Goal: Task Accomplishment & Management: Use online tool/utility

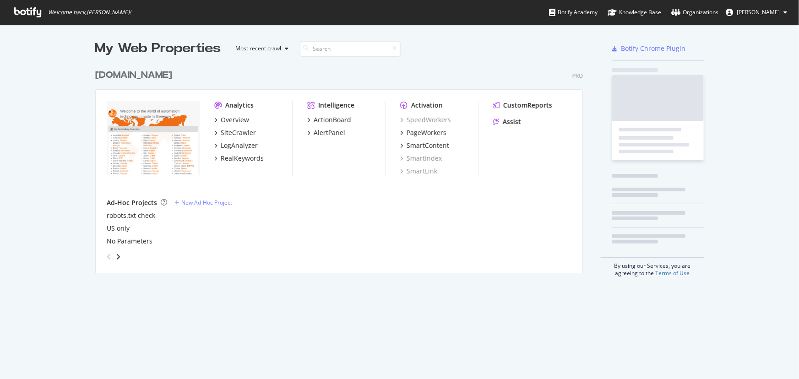
scroll to position [373, 787]
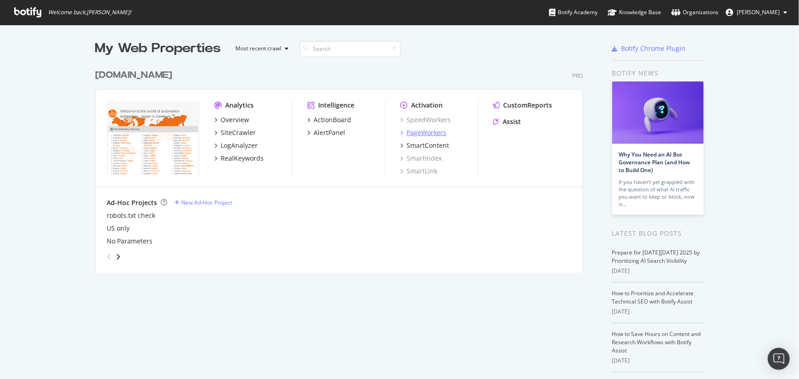
click at [430, 135] on div "PageWorkers" at bounding box center [427, 132] width 40 height 9
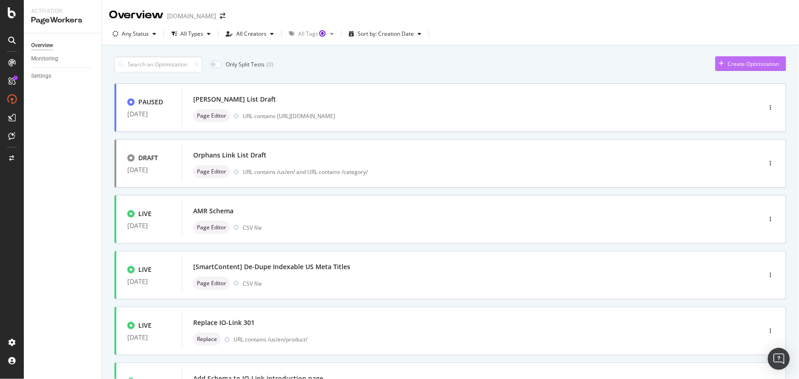
click at [729, 63] on div "Create Optimization" at bounding box center [753, 64] width 51 height 8
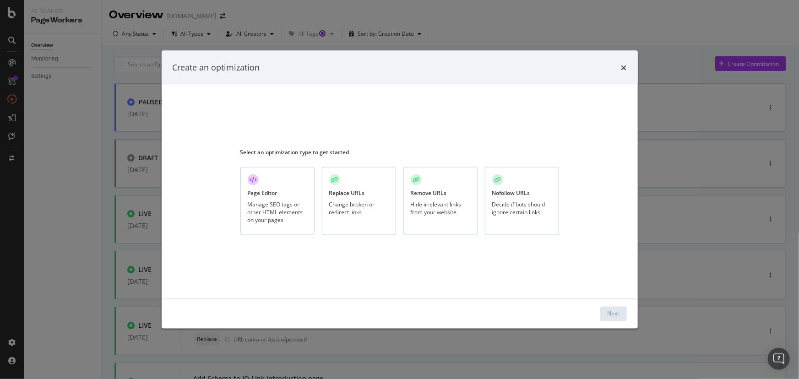
click at [358, 211] on div "Change broken or redirect links" at bounding box center [359, 209] width 60 height 16
click at [618, 311] on div "Next" at bounding box center [614, 314] width 12 height 8
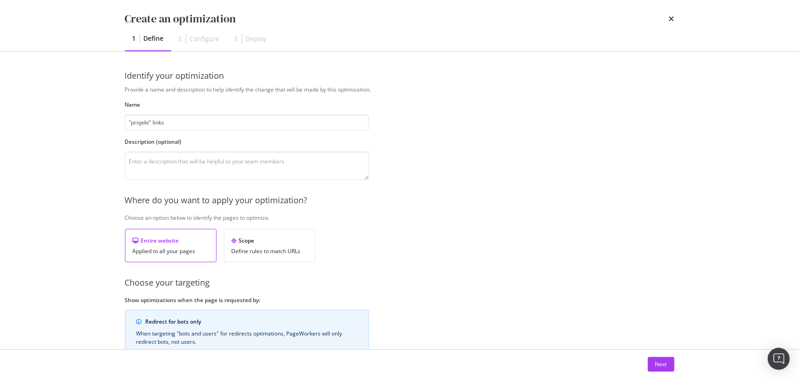
type input ""projekt" links"
drag, startPoint x: 235, startPoint y: 161, endPoint x: 212, endPoint y: 163, distance: 23.5
click at [212, 163] on textarea "changes any links pointing to a "projekt"" at bounding box center [247, 166] width 244 height 28
paste textarea "360-prd.ifm.com/us-preview"
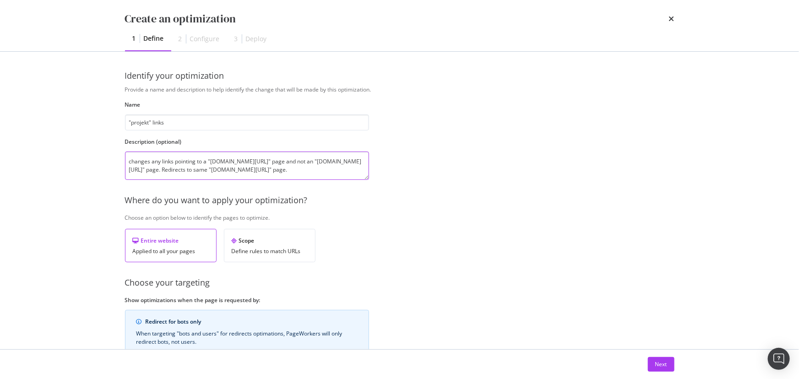
type textarea "changes any links pointing to a "projekt360-prd.ifm.com/us-preview" page and no…"
click at [163, 248] on div "Applied to all your pages" at bounding box center [171, 251] width 76 height 6
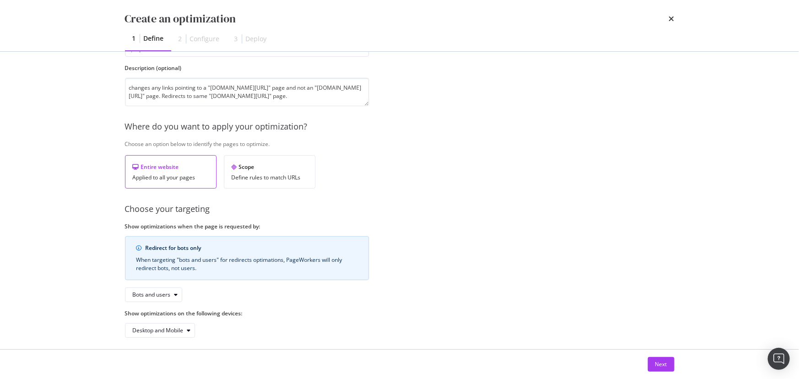
scroll to position [80, 0]
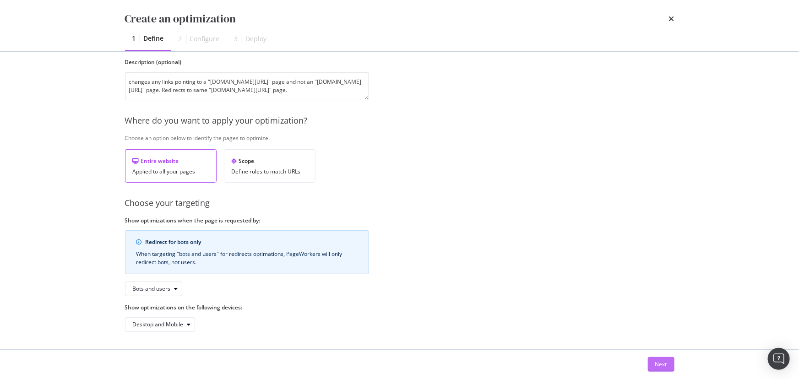
click at [662, 366] on div "Next" at bounding box center [661, 364] width 12 height 8
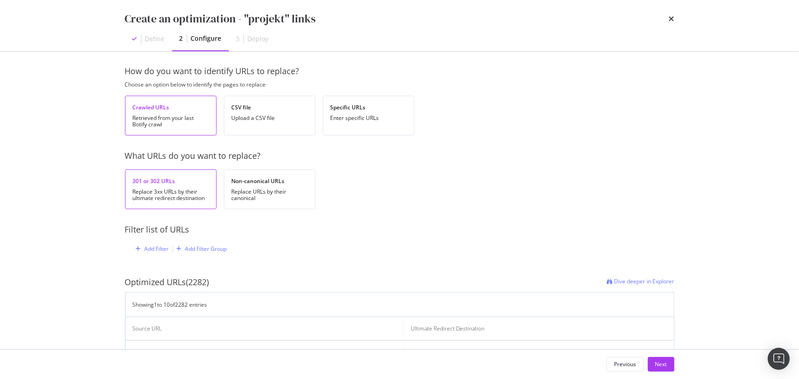
scroll to position [0, 0]
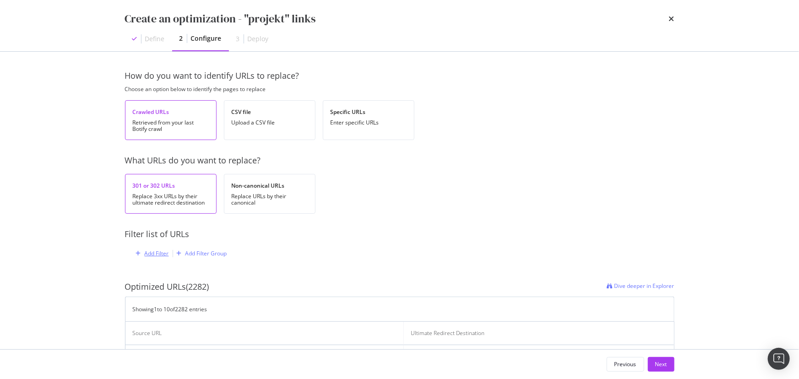
click at [155, 257] on div "Add Filter" at bounding box center [150, 254] width 37 height 10
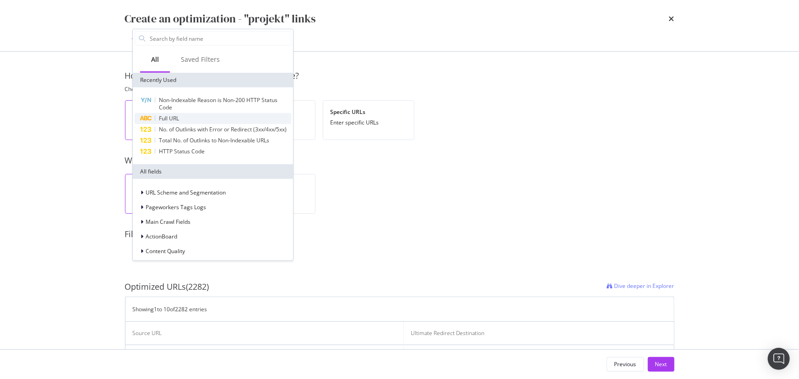
click at [176, 118] on span "Full URL" at bounding box center [169, 118] width 20 height 8
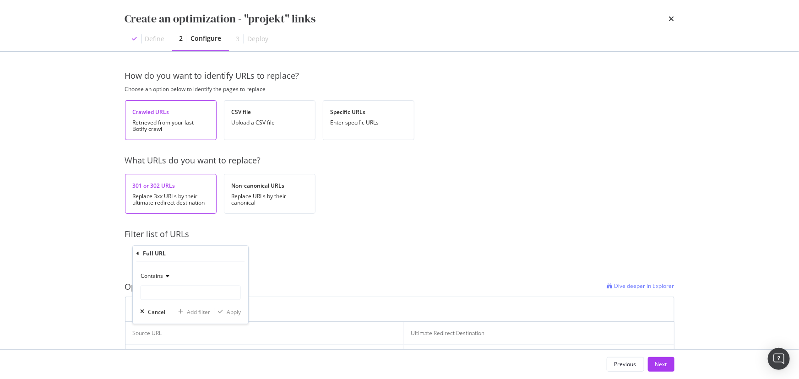
click at [157, 279] on span "Contains" at bounding box center [152, 276] width 22 height 8
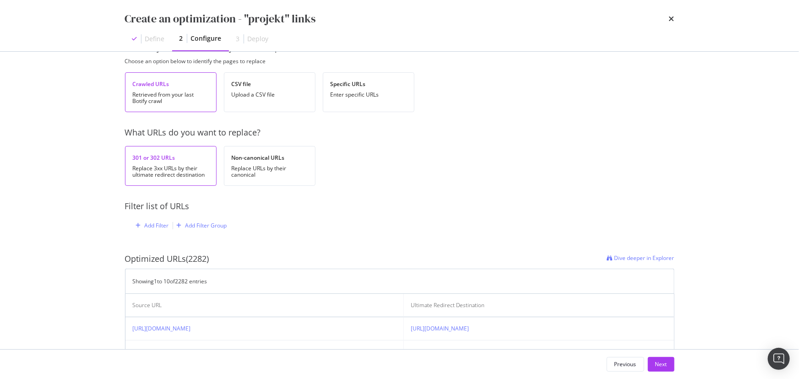
scroll to position [41, 0]
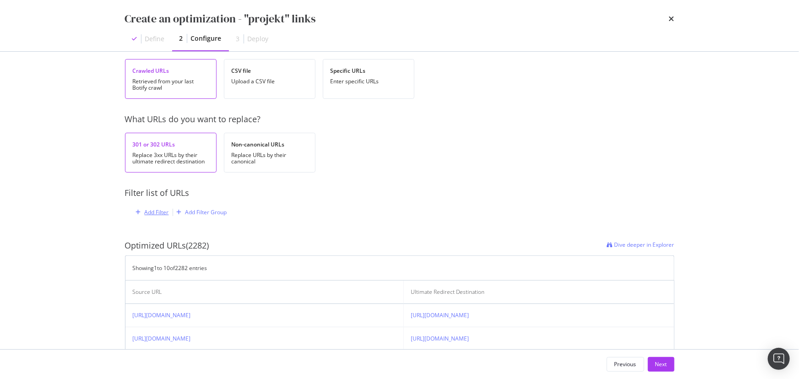
click at [154, 212] on div "Add Filter" at bounding box center [157, 212] width 24 height 8
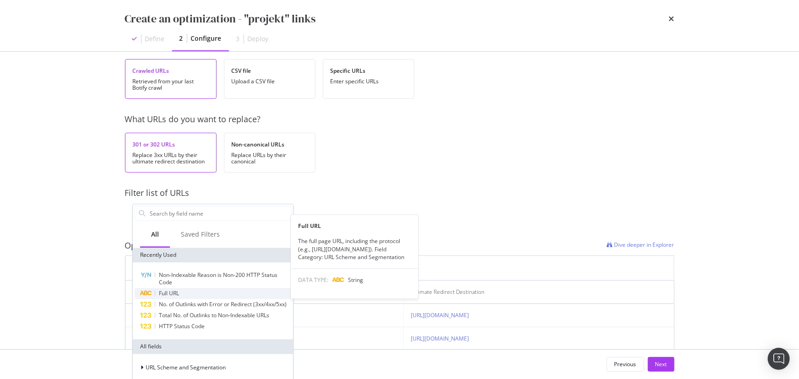
click at [173, 291] on span "Full URL" at bounding box center [169, 293] width 20 height 8
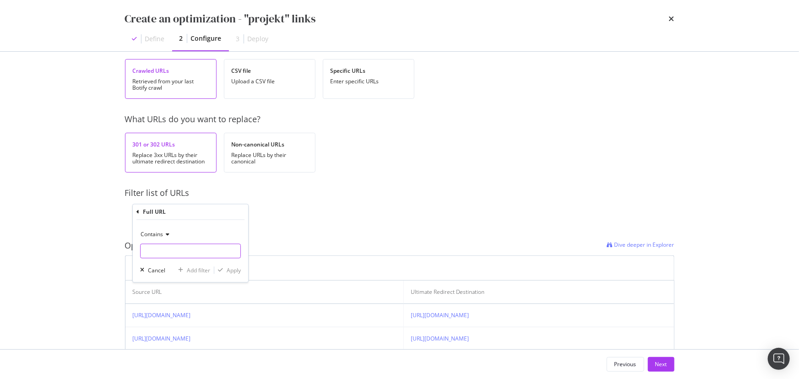
click at [168, 252] on input "modal" at bounding box center [191, 251] width 100 height 15
paste input "[DOMAIN_NAME][URL]"
type input "[DOMAIN_NAME][URL]"
click at [230, 273] on div "Apply" at bounding box center [234, 270] width 14 height 8
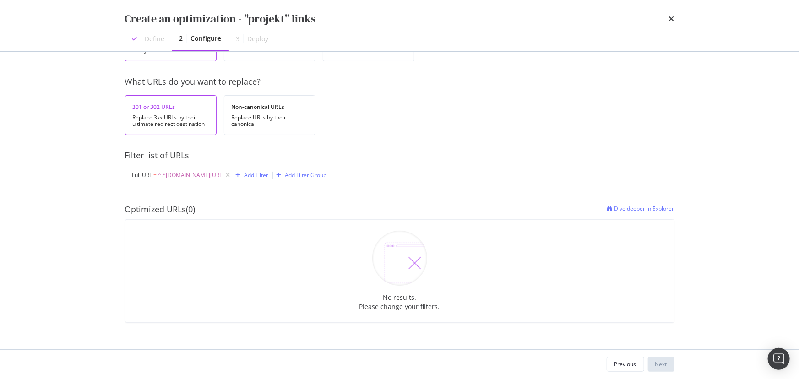
scroll to position [85, 0]
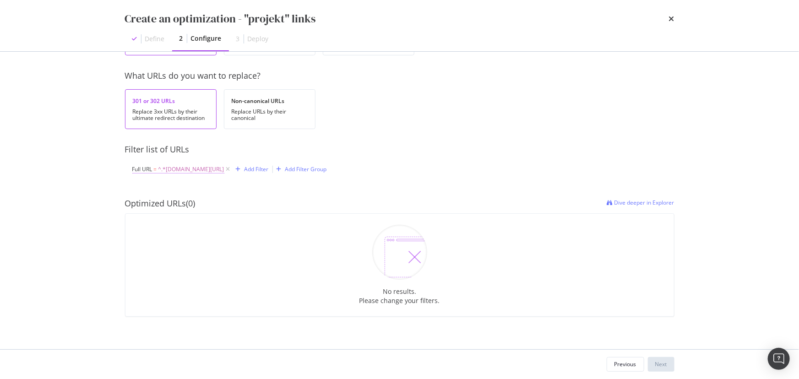
click at [145, 170] on span "Full URL" at bounding box center [142, 169] width 20 height 8
click at [279, 206] on div "Optimized URLs (0) Dive deeper in Explorer" at bounding box center [399, 204] width 549 height 12
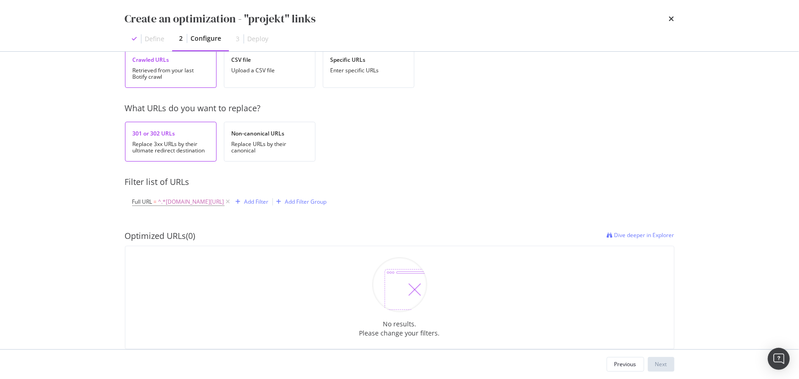
scroll to position [0, 0]
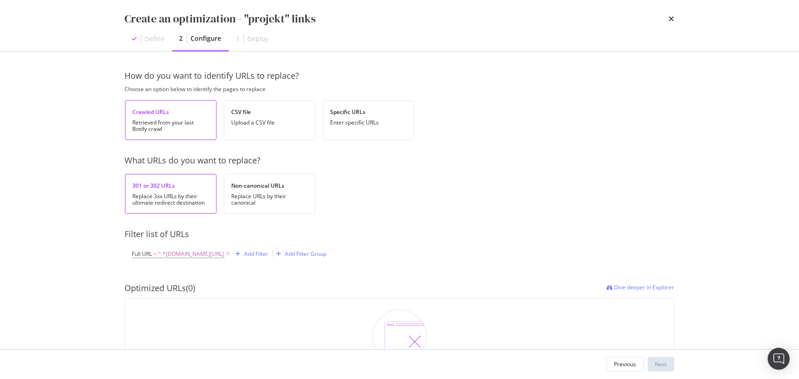
click at [173, 123] on div "Retrieved from your last Botify crawl" at bounding box center [171, 126] width 76 height 13
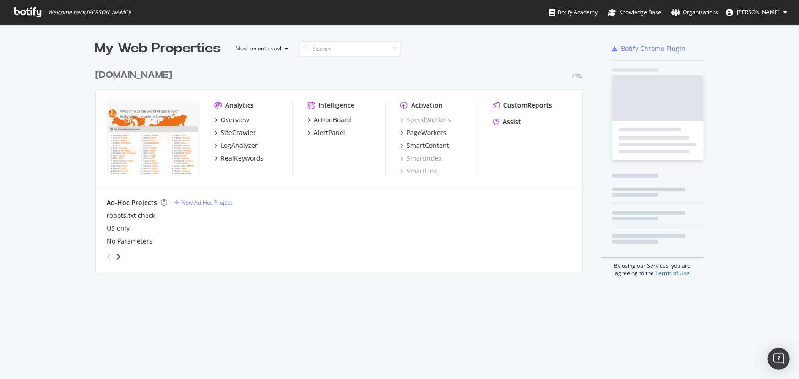
scroll to position [373, 787]
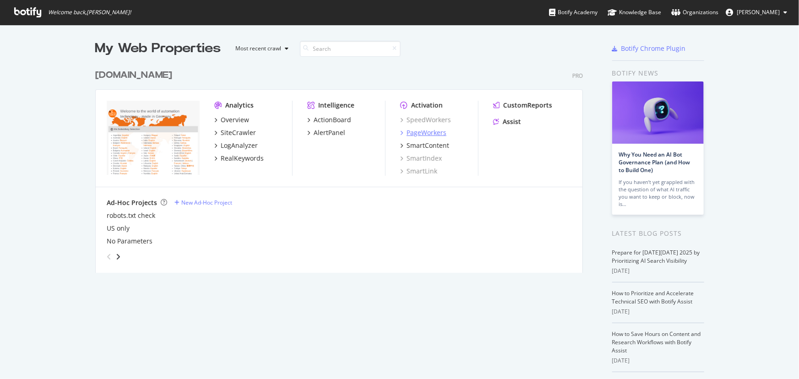
click at [426, 135] on div "PageWorkers" at bounding box center [427, 132] width 40 height 9
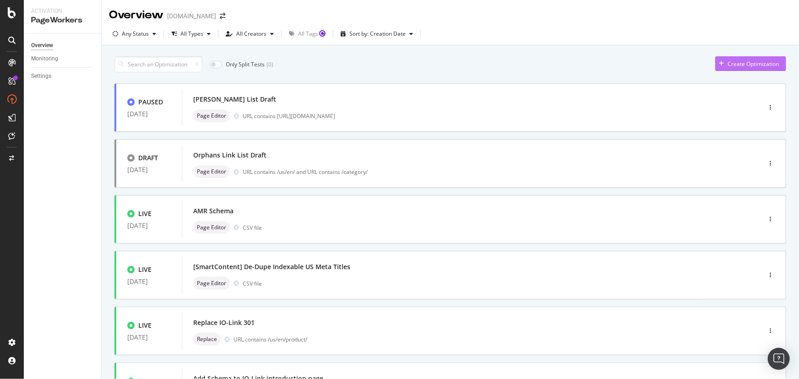
click at [752, 66] on div "Create Optimization" at bounding box center [753, 64] width 51 height 8
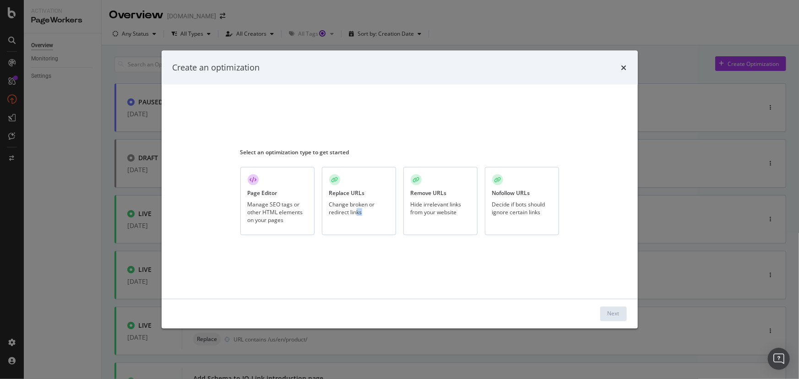
drag, startPoint x: 364, startPoint y: 216, endPoint x: 357, endPoint y: 261, distance: 46.0
click at [357, 261] on div "Select an optimization type to get started Page Editor Manage SEO tags or other…" at bounding box center [399, 191] width 319 height 192
click at [312, 220] on div "Page Editor Manage SEO tags or other HTML elements on your pages" at bounding box center [277, 201] width 74 height 68
click at [618, 312] on div "Next" at bounding box center [614, 314] width 12 height 8
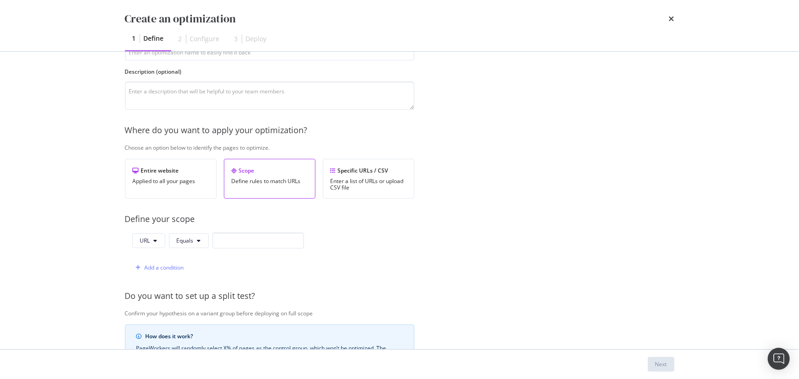
scroll to position [83, 0]
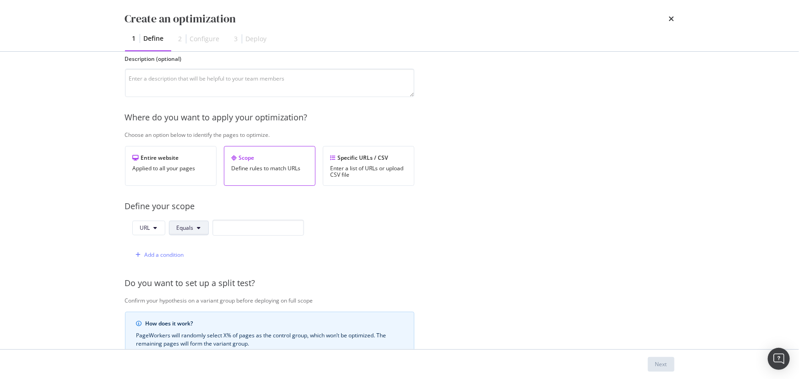
click at [198, 227] on icon "modal" at bounding box center [199, 227] width 4 height 5
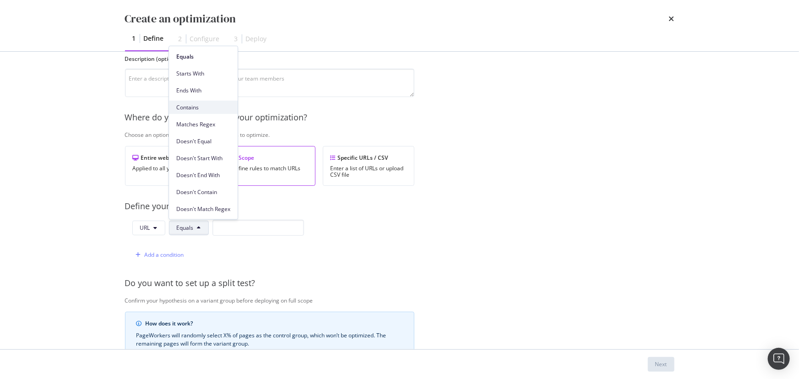
click at [204, 109] on span "Contains" at bounding box center [203, 107] width 54 height 8
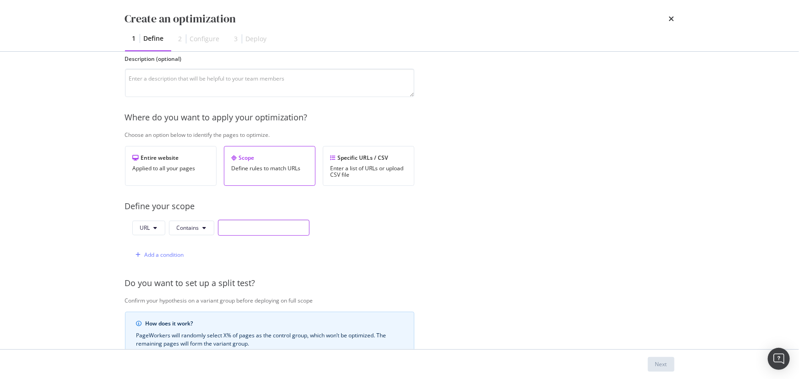
paste input "[DOMAIN_NAME][URL]"
type input "[DOMAIN_NAME][URL]"
click at [371, 247] on div "URL Contains [DOMAIN_NAME][URL] Add a condition" at bounding box center [269, 241] width 289 height 43
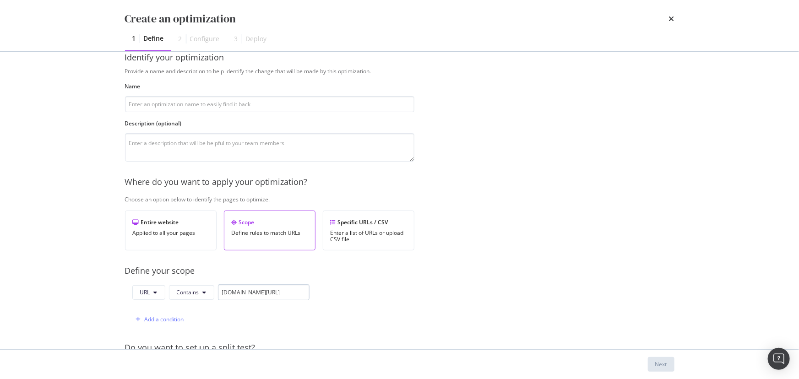
scroll to position [0, 0]
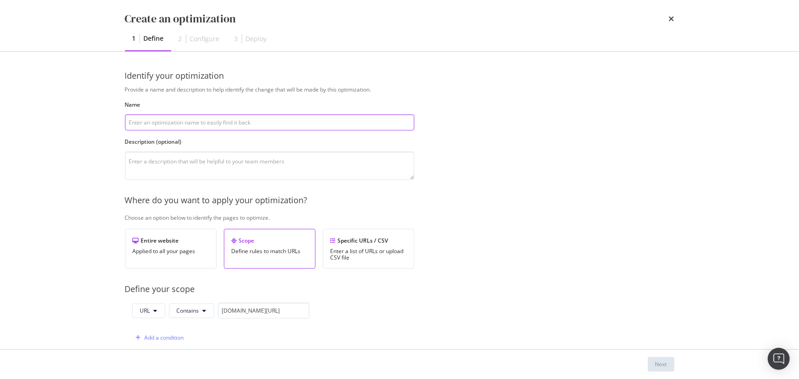
click at [226, 123] on input "modal" at bounding box center [269, 122] width 289 height 16
type input "projekt links"
paste textarea "[DOMAIN_NAME][URL]"
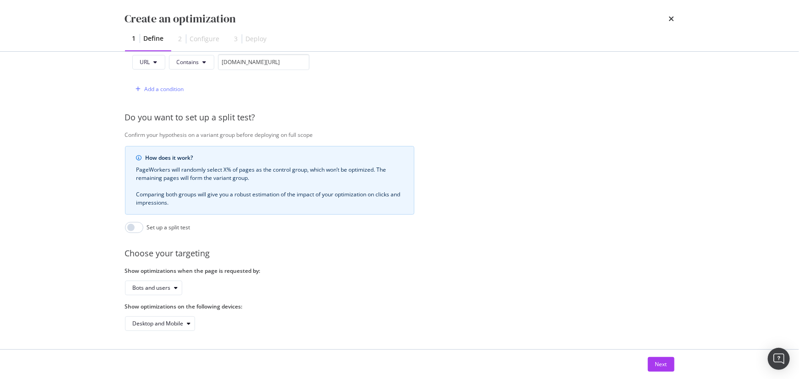
scroll to position [254, 0]
type textarea "[DOMAIN_NAME][URL]"
click at [668, 363] on button "Next" at bounding box center [661, 364] width 27 height 15
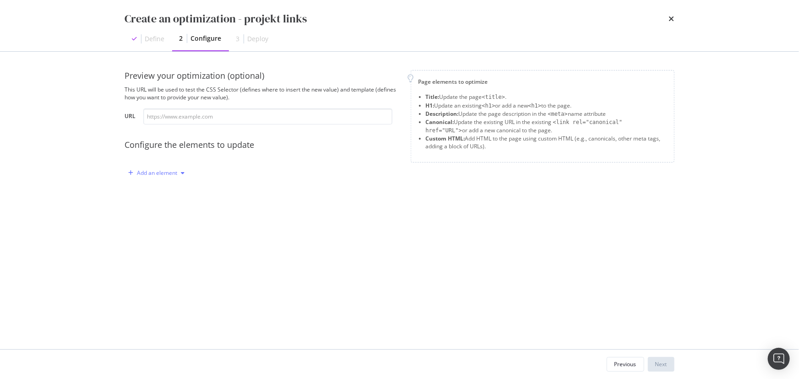
click at [166, 175] on div "Add an element" at bounding box center [157, 172] width 40 height 5
click at [183, 247] on div "Custom HTML" at bounding box center [167, 251] width 36 height 8
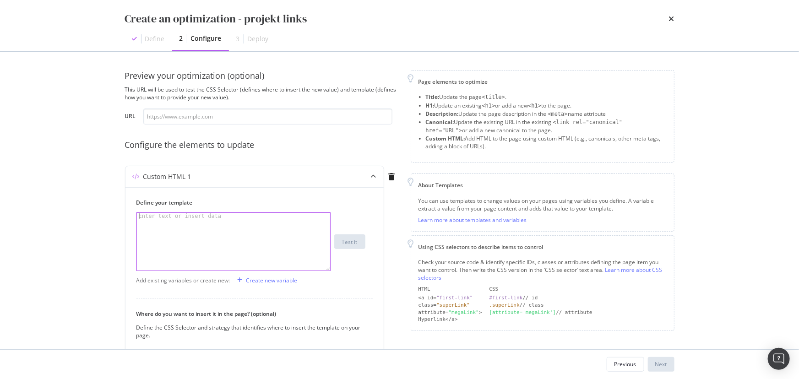
click at [183, 247] on div "modal" at bounding box center [234, 248] width 194 height 71
paste textarea "[DOMAIN_NAME][URL]"
type textarea "[DOMAIN_NAME][URL]"
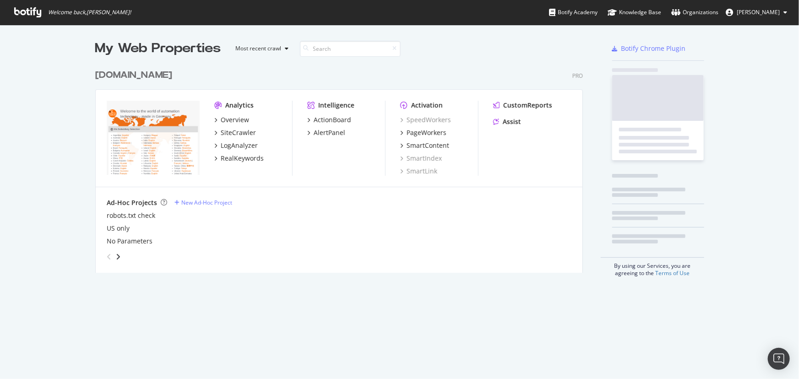
scroll to position [373, 787]
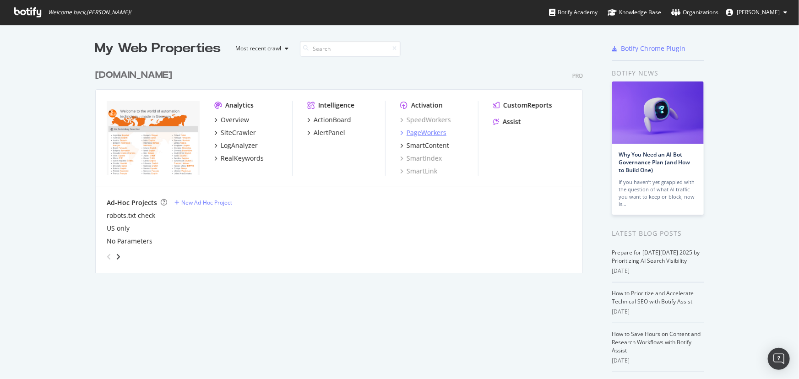
click at [426, 130] on div "PageWorkers" at bounding box center [427, 132] width 40 height 9
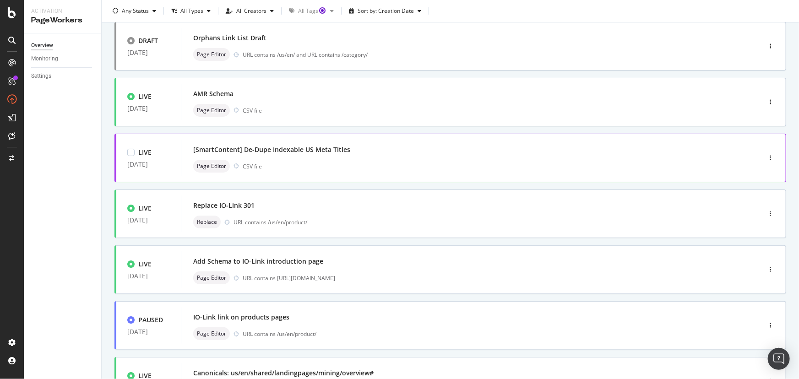
scroll to position [125, 0]
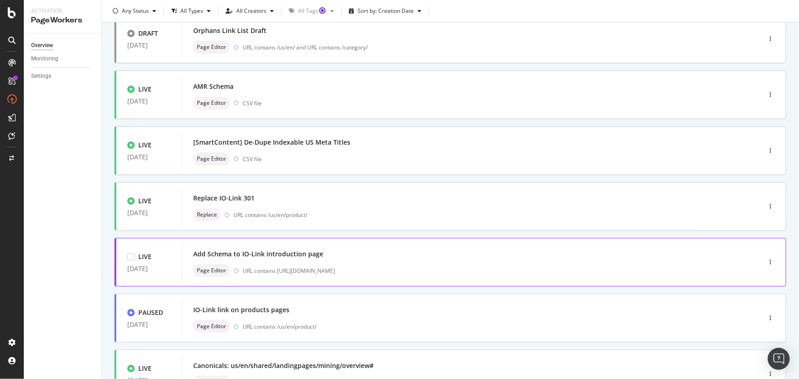
click at [369, 255] on div "Add Schema to IO-Link introduction page" at bounding box center [457, 254] width 529 height 13
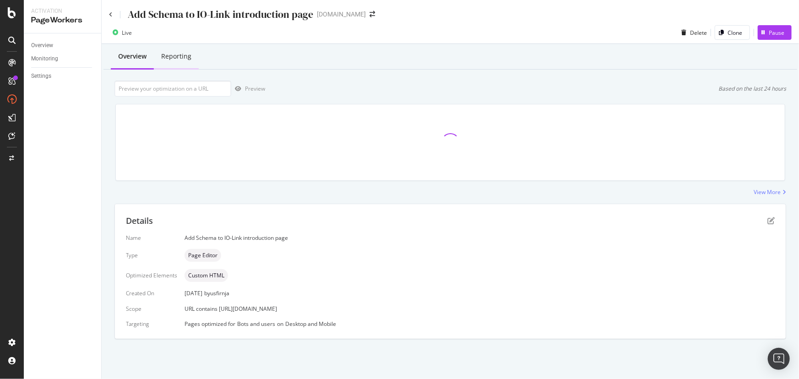
click at [179, 55] on div "Reporting" at bounding box center [176, 56] width 30 height 9
click at [39, 48] on div "Overview" at bounding box center [42, 46] width 22 height 10
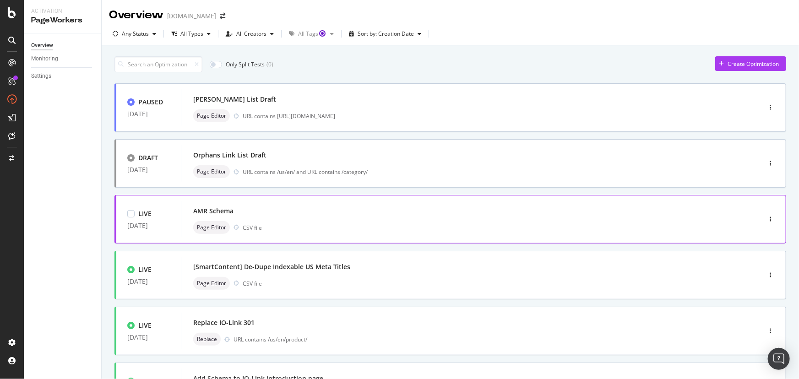
click at [221, 202] on div "AMR Schema Page Editor CSV file" at bounding box center [457, 219] width 551 height 37
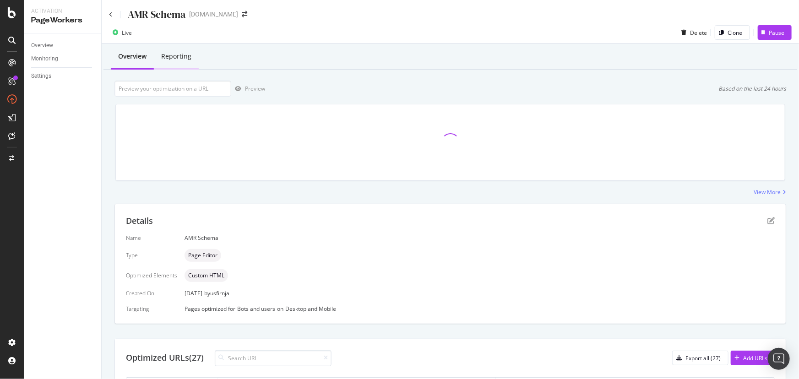
click at [179, 60] on div "Reporting" at bounding box center [176, 56] width 30 height 9
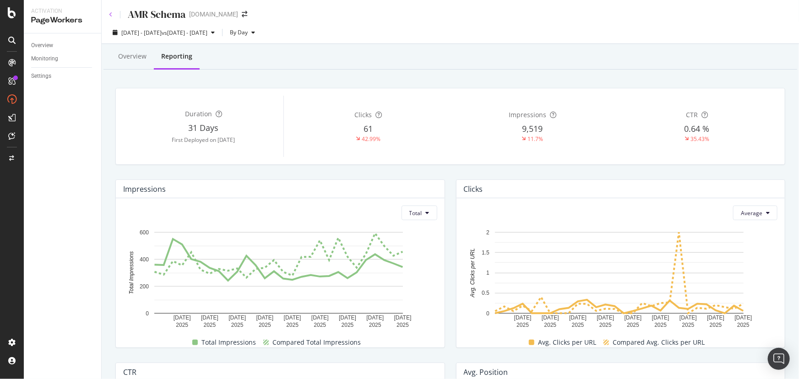
click at [112, 15] on icon at bounding box center [111, 14] width 4 height 5
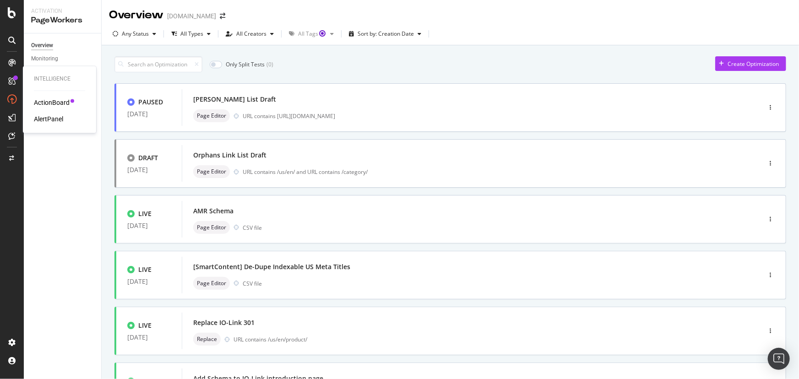
click at [10, 76] on div at bounding box center [12, 81] width 15 height 15
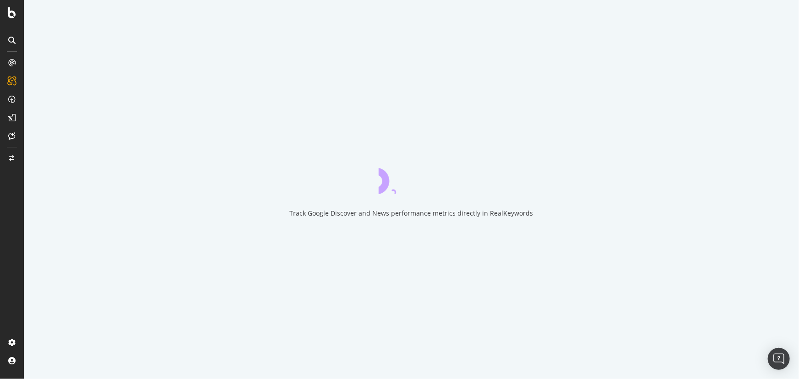
click at [15, 61] on icon at bounding box center [11, 62] width 7 height 7
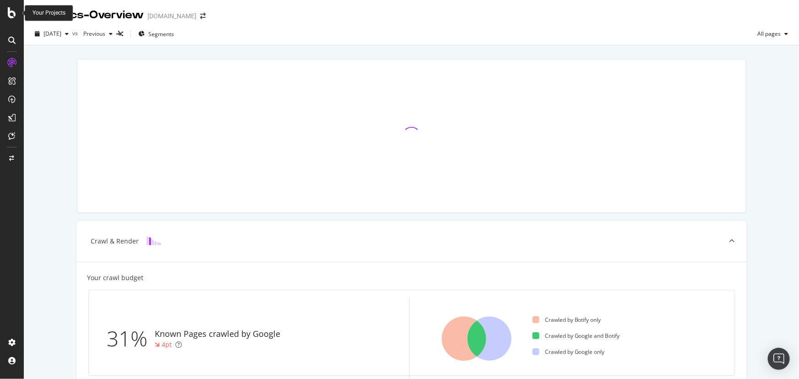
click at [9, 10] on icon at bounding box center [12, 12] width 8 height 11
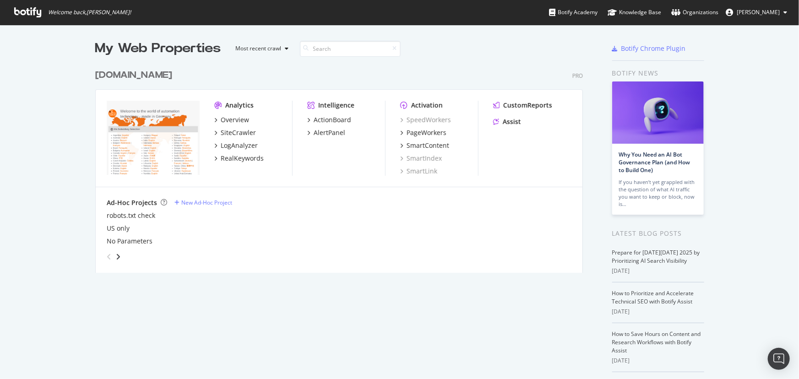
scroll to position [373, 787]
click at [428, 132] on div "PageWorkers" at bounding box center [427, 132] width 40 height 9
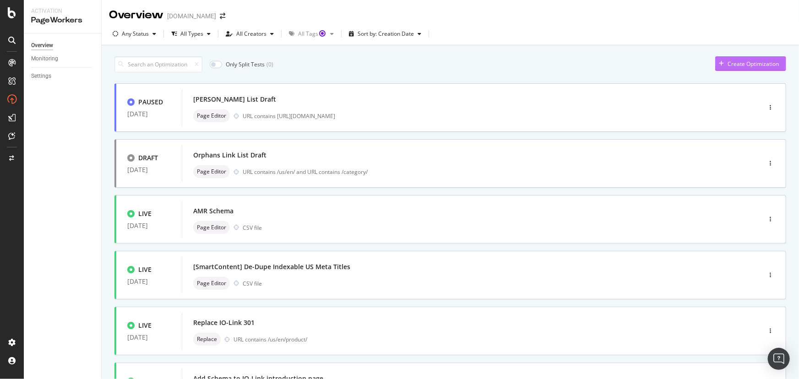
click at [733, 69] on div "Create Optimization" at bounding box center [747, 64] width 64 height 14
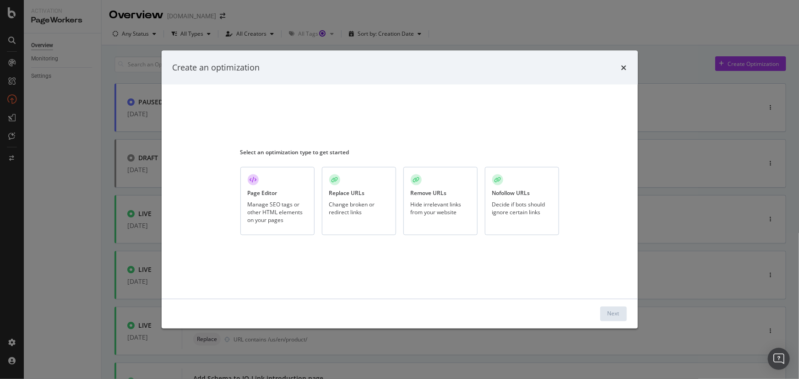
click at [450, 224] on div "Remove URLs Hide irrelevant links from your website" at bounding box center [440, 201] width 74 height 68
click at [614, 314] on div "Next" at bounding box center [614, 314] width 12 height 8
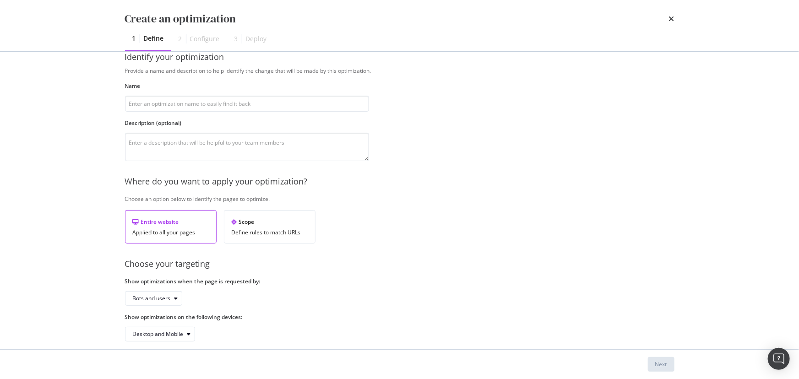
scroll to position [28, 0]
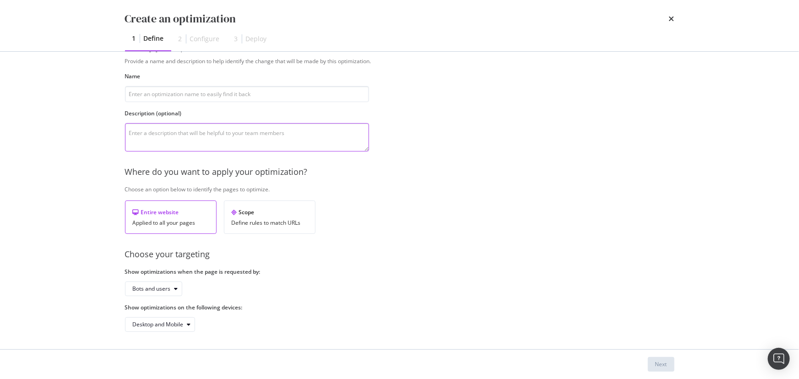
click at [205, 138] on textarea "modal" at bounding box center [247, 137] width 244 height 28
click at [203, 100] on input "modal" at bounding box center [247, 94] width 244 height 16
type input "projeckt"
click at [659, 366] on div "Next" at bounding box center [661, 364] width 12 height 8
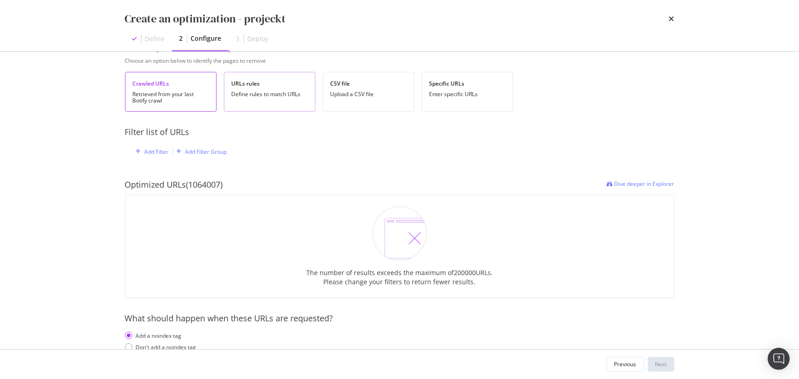
click at [251, 106] on div "URLs rules Define rules to match URLs" at bounding box center [270, 92] width 92 height 40
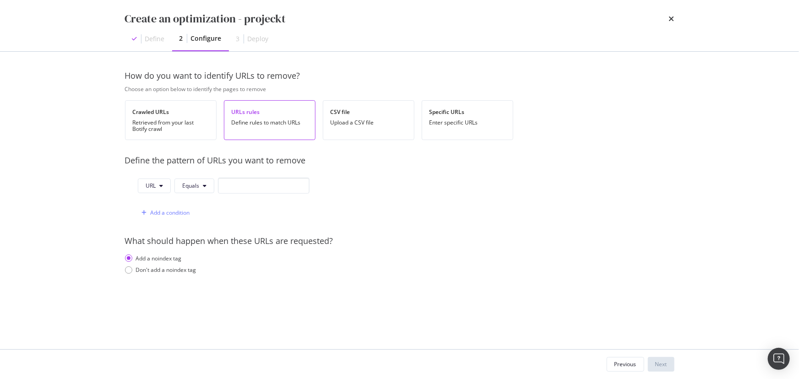
scroll to position [0, 0]
click at [206, 187] on button "Equals" at bounding box center [194, 186] width 40 height 15
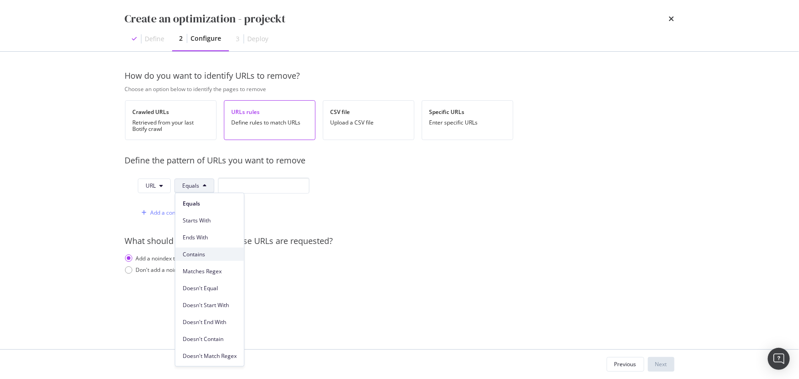
click at [208, 256] on span "Contains" at bounding box center [210, 254] width 54 height 8
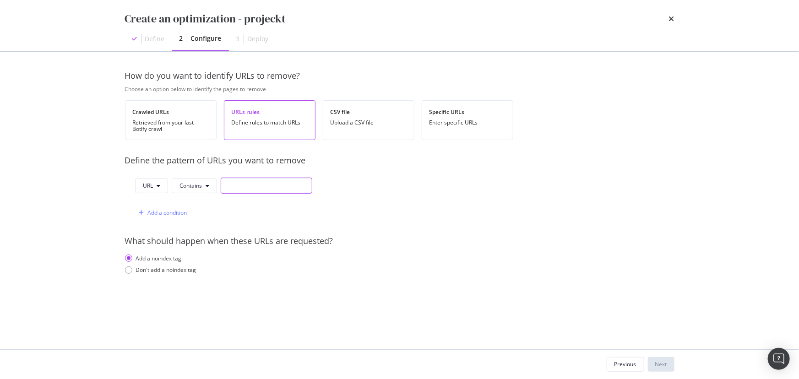
click at [263, 183] on input "modal" at bounding box center [267, 186] width 92 height 16
paste input "[DOMAIN_NAME][URL]"
type input "[DOMAIN_NAME][URL]"
click at [626, 367] on div "Previous" at bounding box center [625, 364] width 22 height 8
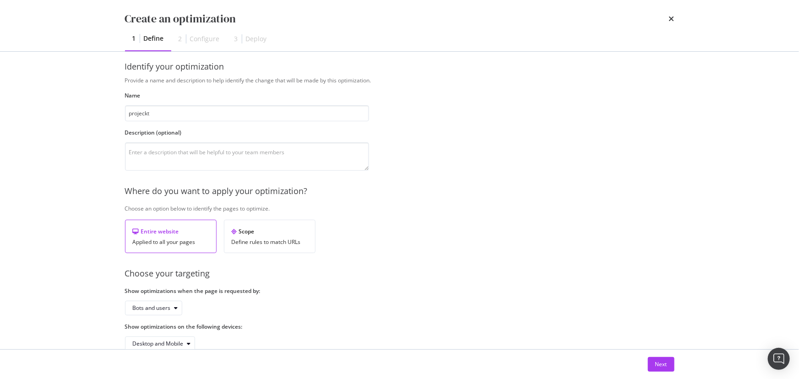
scroll to position [0, 0]
